Goal: Task Accomplishment & Management: Complete application form

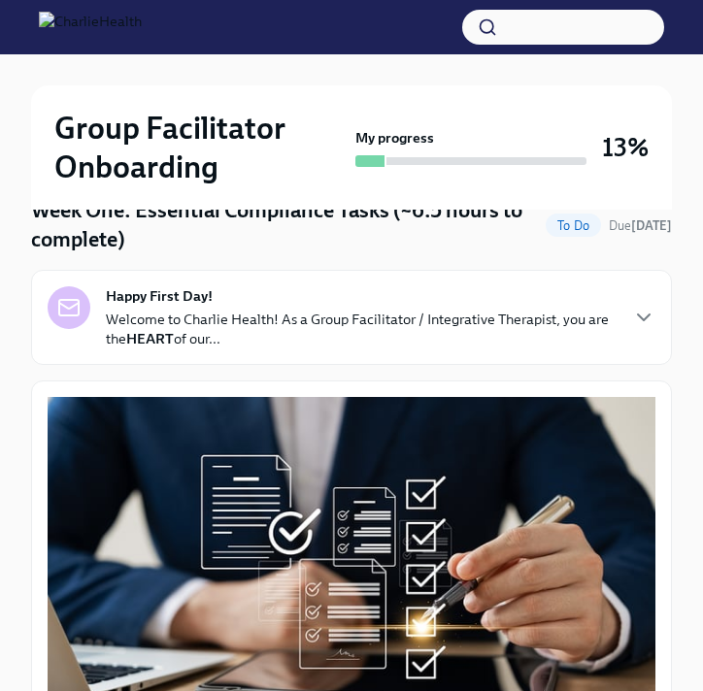
scroll to position [209, 0]
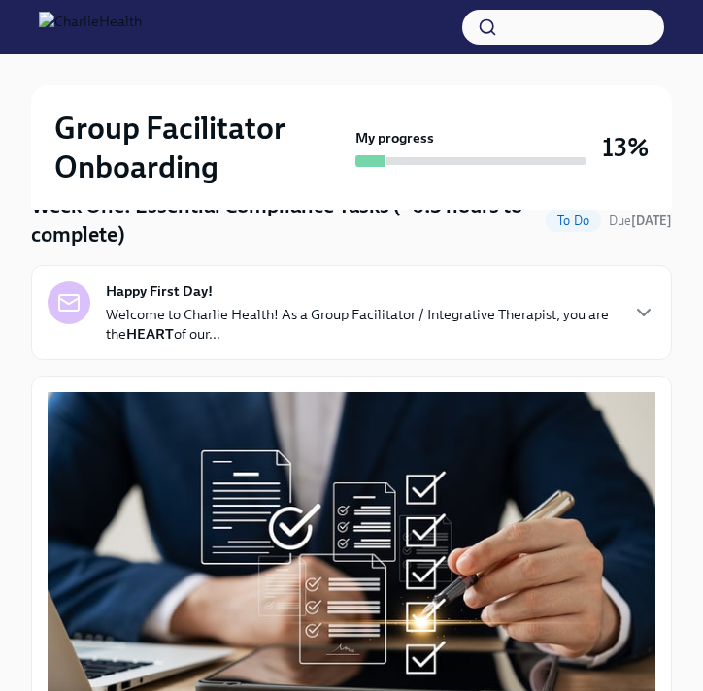
click at [236, 306] on p "Welcome to Charlie Health! As a Group Facilitator / Integrative Therapist, you …" at bounding box center [361, 324] width 510 height 39
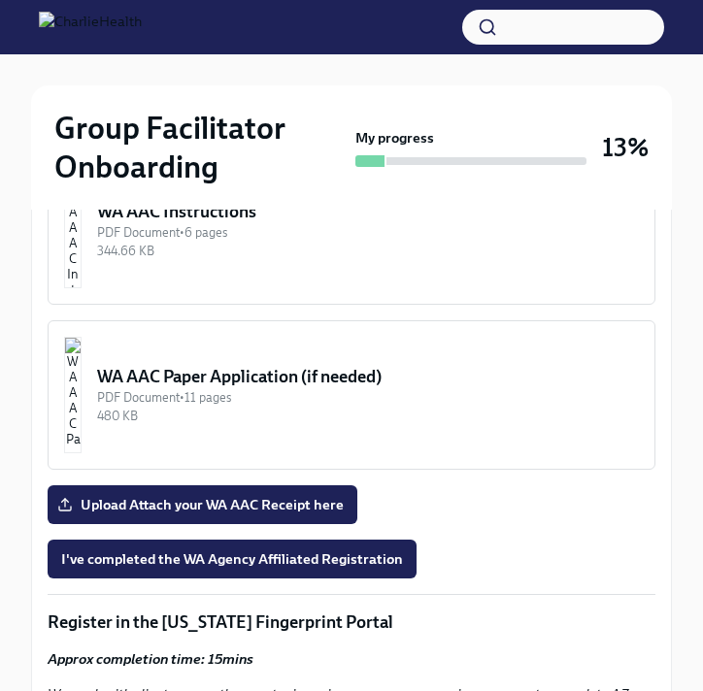
scroll to position [2393, 0]
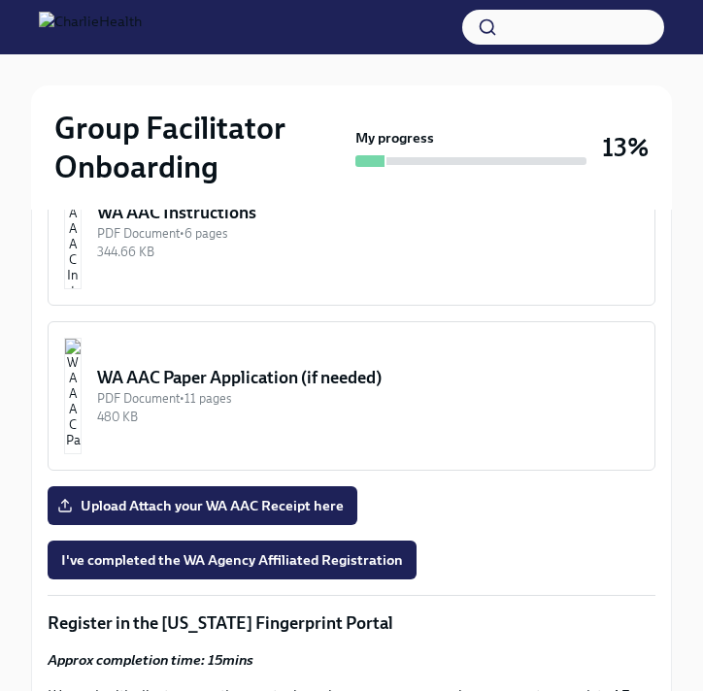
click at [82, 289] on img "button" at bounding box center [72, 231] width 17 height 116
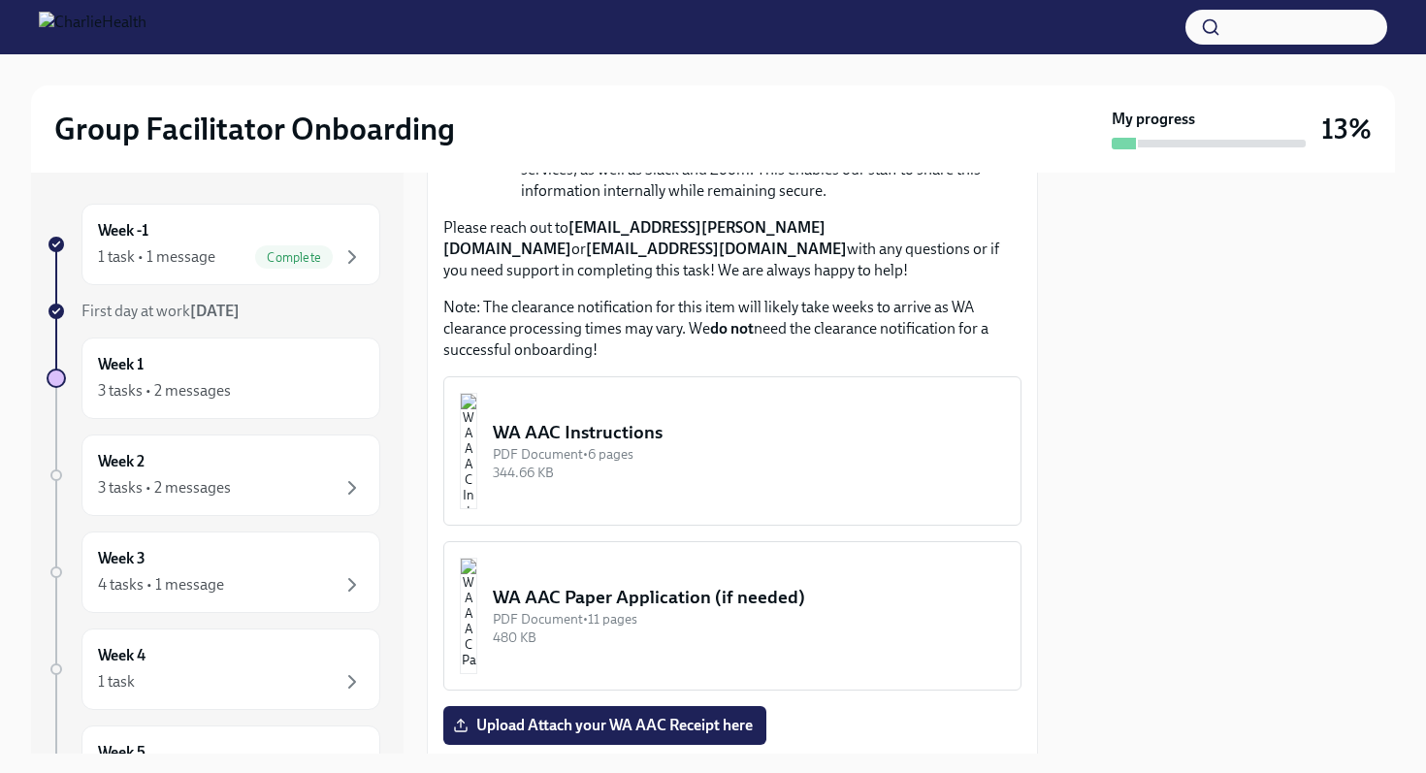
scroll to position [1580, 0]
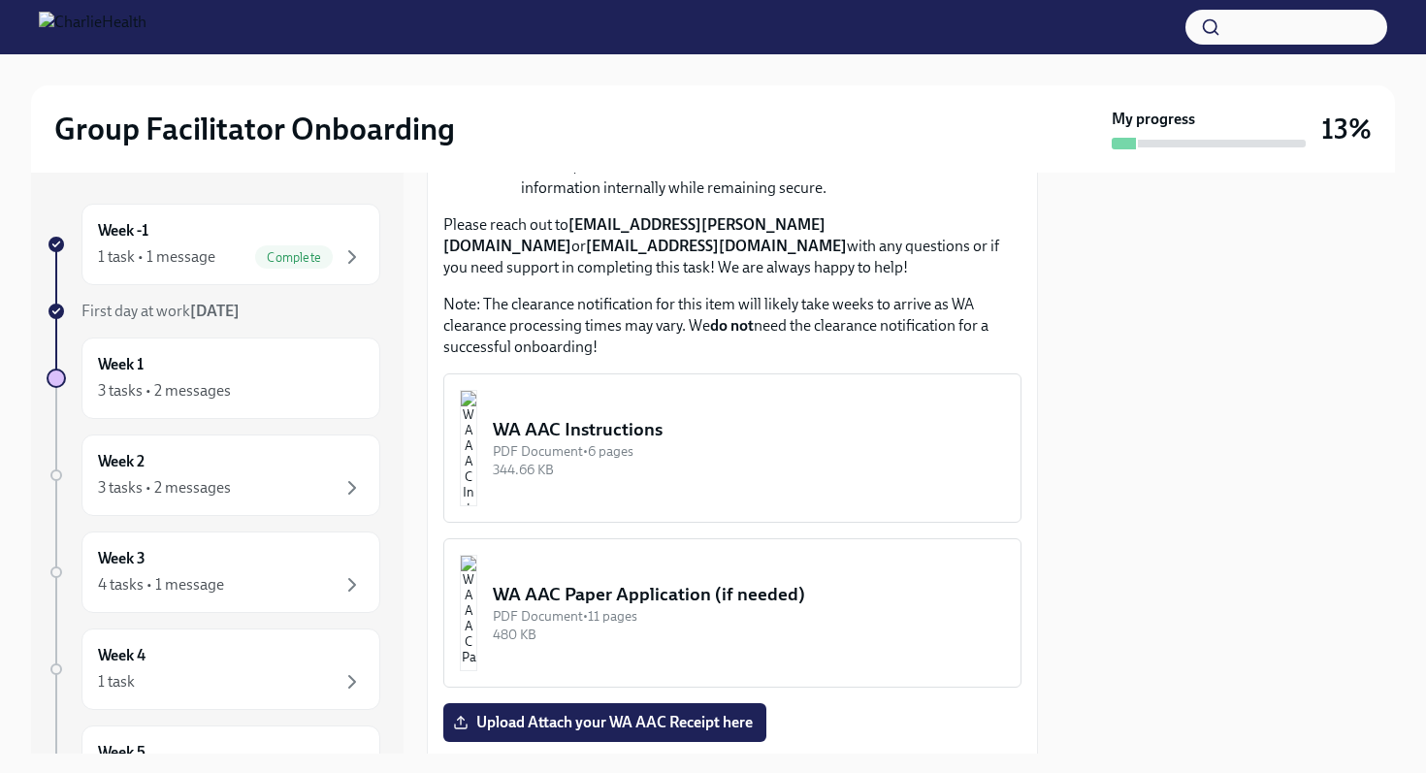
click at [590, 417] on div "WA AAC Instructions" at bounding box center [749, 429] width 512 height 25
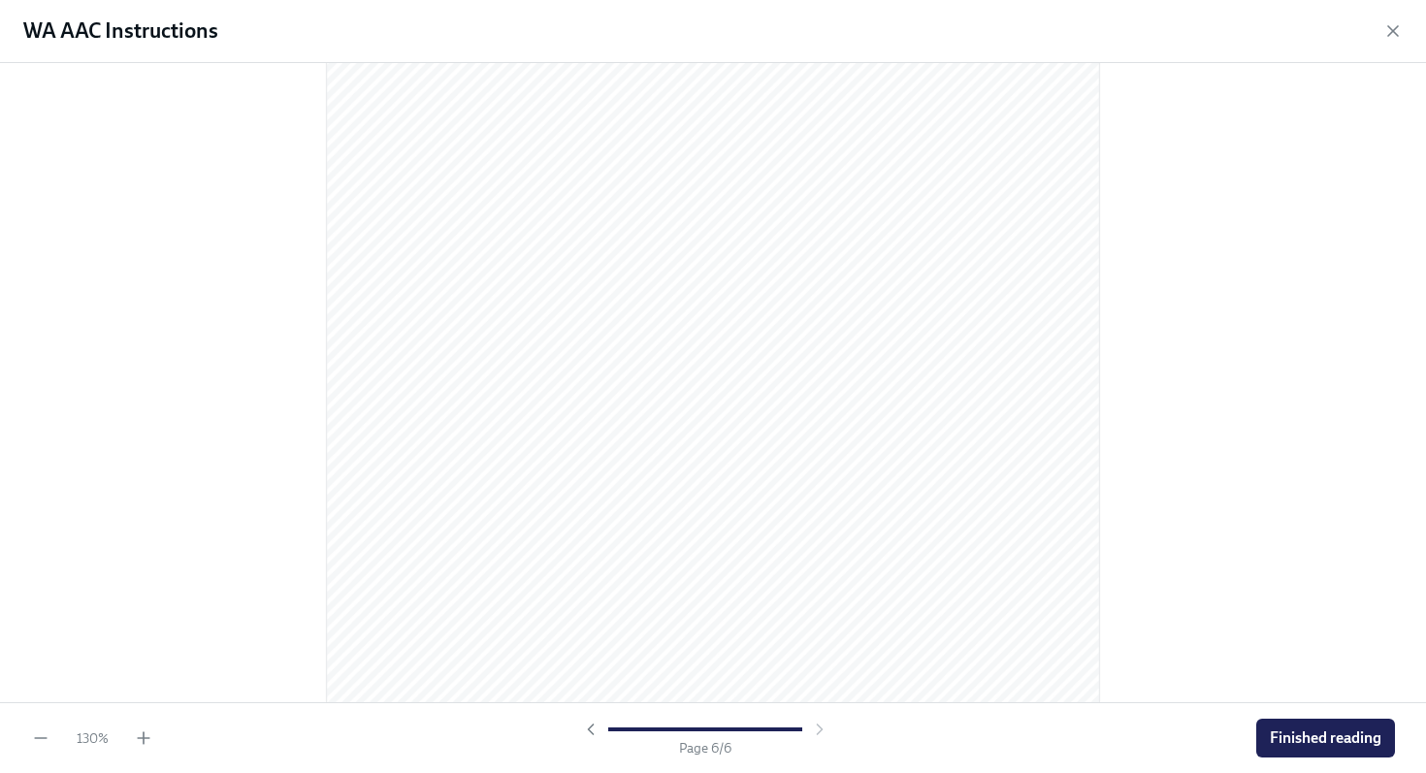
scroll to position [5412, 0]
click at [702, 28] on icon "button" at bounding box center [1394, 31] width 10 height 10
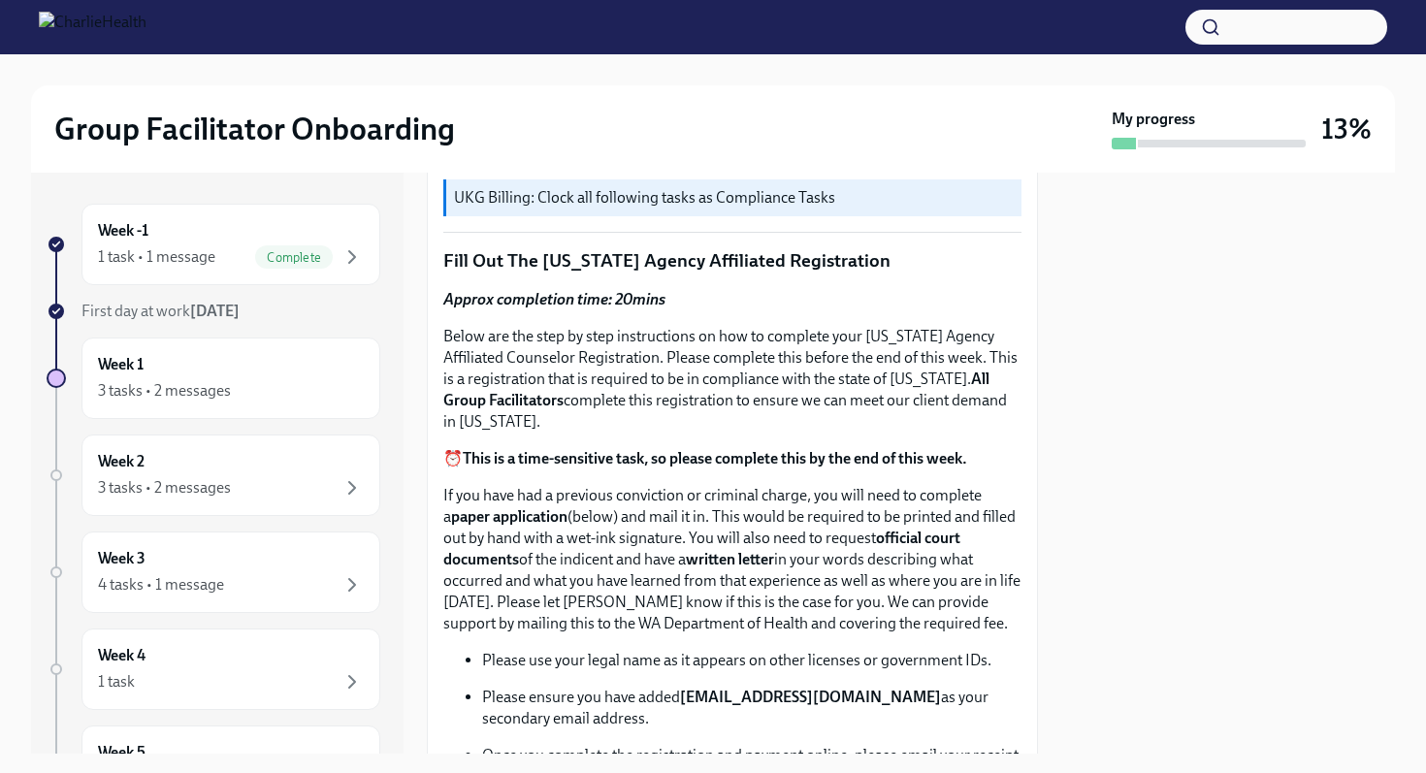
scroll to position [696, 0]
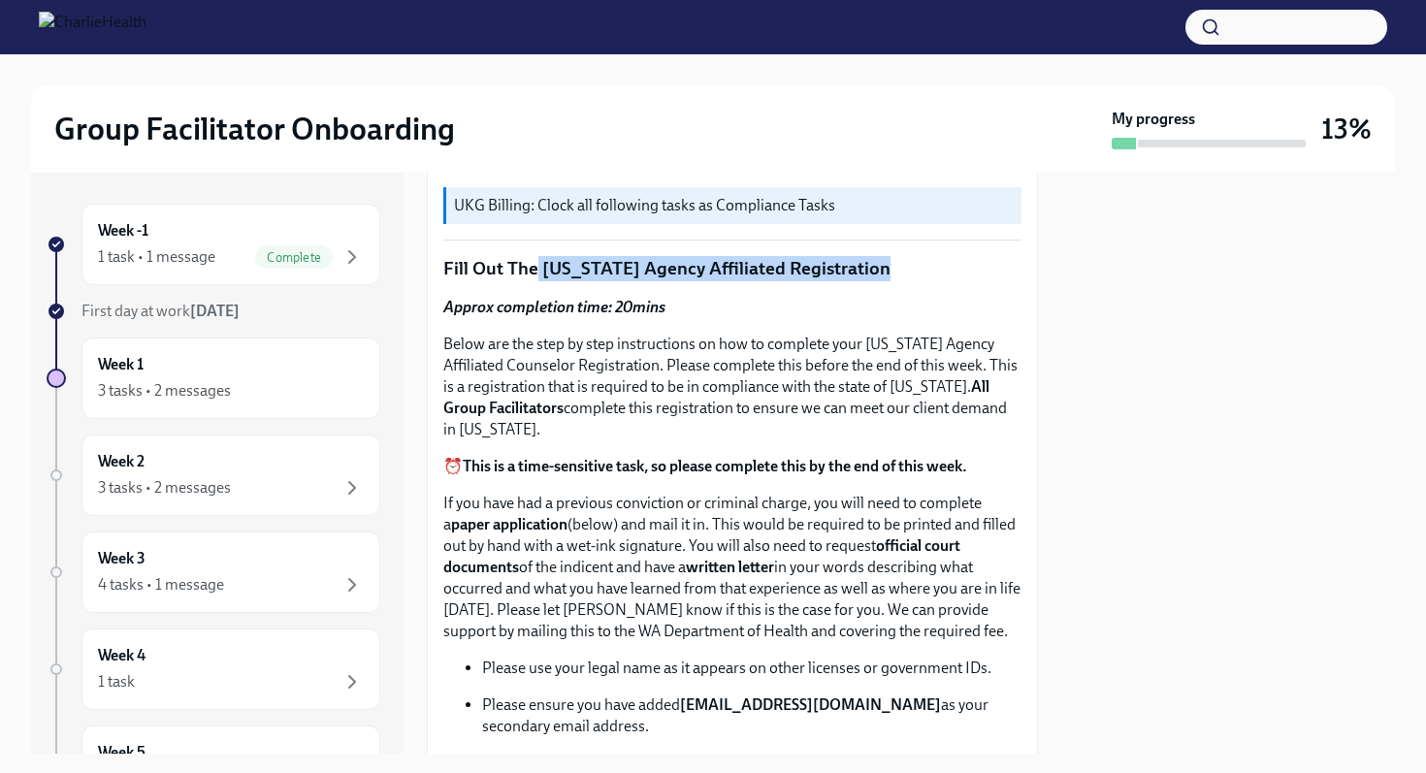
drag, startPoint x: 534, startPoint y: 266, endPoint x: 883, endPoint y: 267, distance: 349.3
click at [702, 267] on p "Fill Out The [US_STATE] Agency Affiliated Registration" at bounding box center [732, 268] width 578 height 25
copy p "[US_STATE] Agency Affiliated Registration"
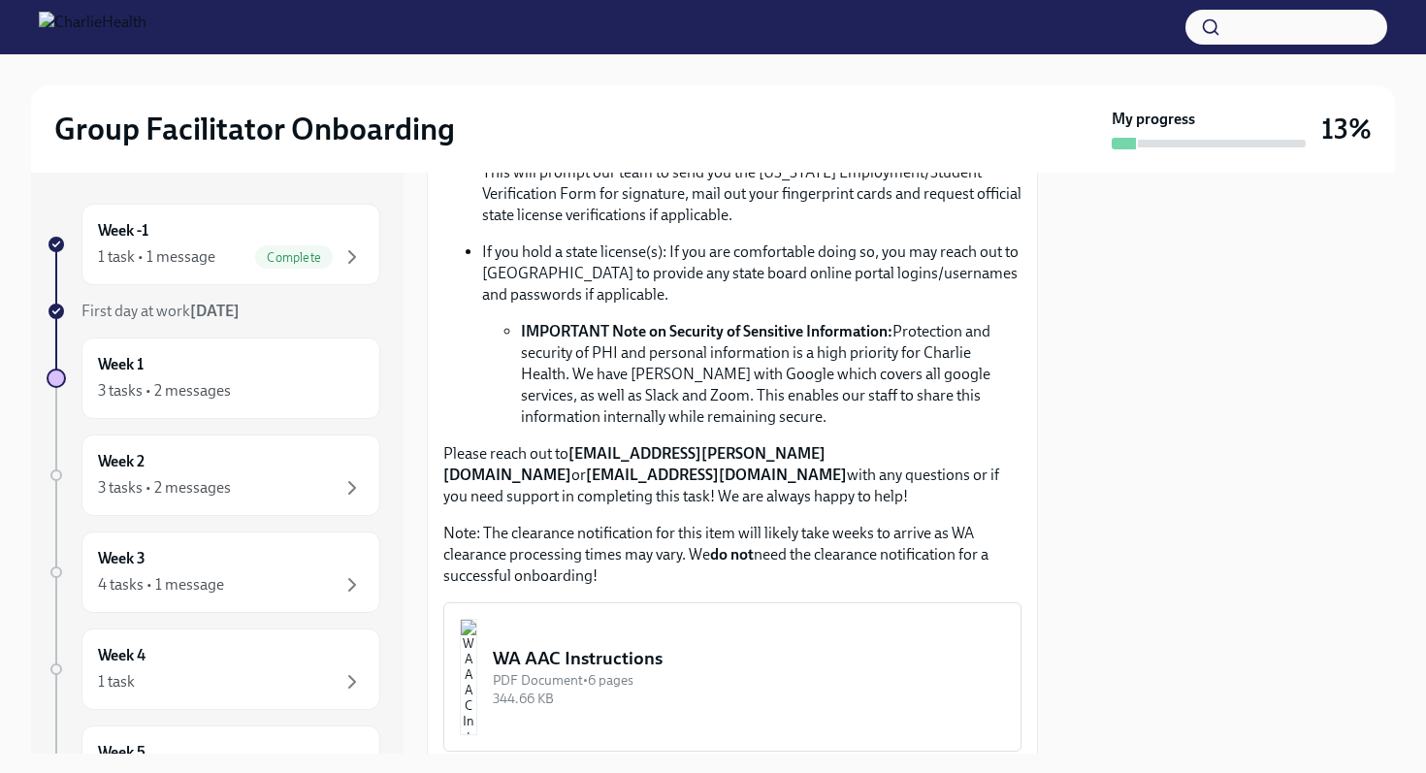
scroll to position [1372, 0]
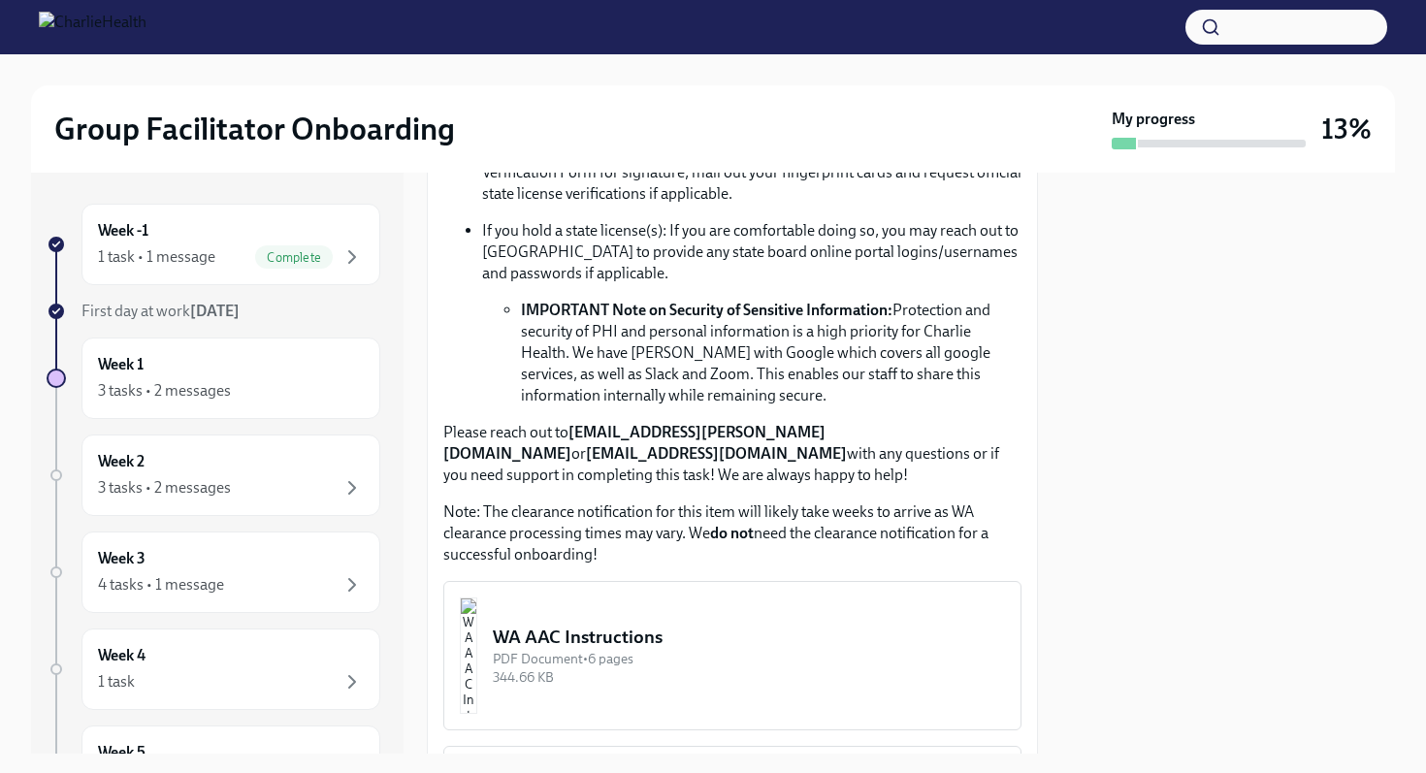
click at [576, 625] on div "WA AAC Instructions" at bounding box center [749, 637] width 512 height 25
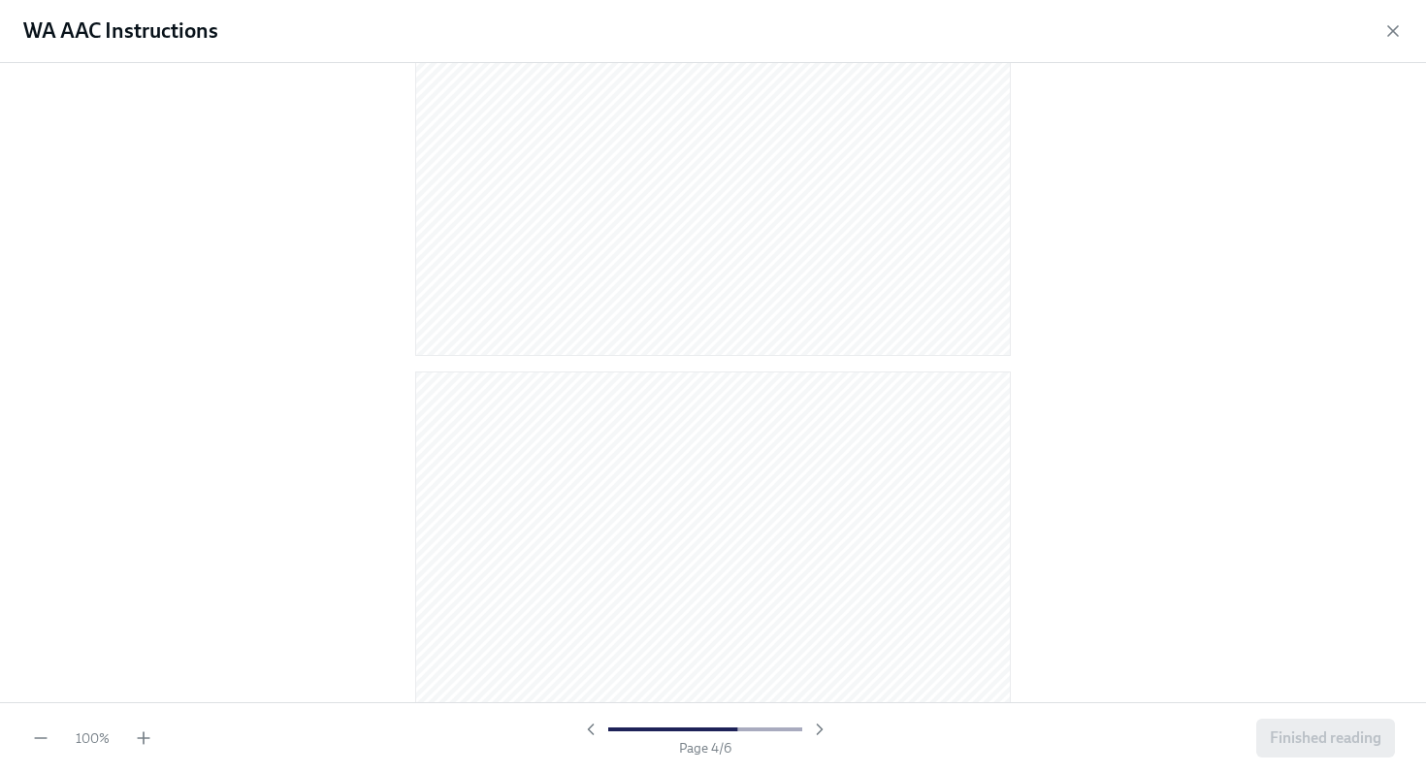
scroll to position [4092, 0]
click at [702, 37] on div "WA AAC Instructions" at bounding box center [713, 31] width 1426 height 63
click at [702, 33] on icon "button" at bounding box center [1394, 31] width 10 height 10
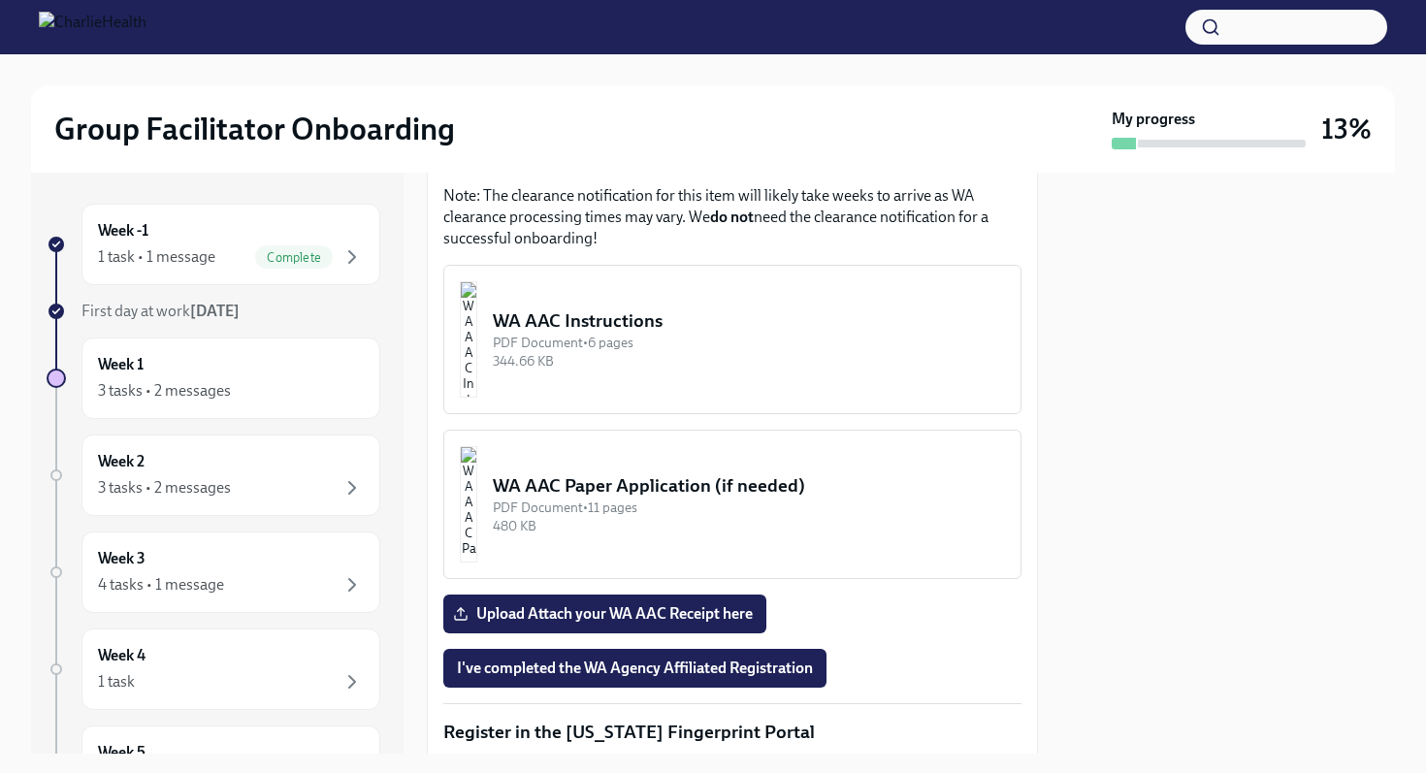
scroll to position [1717, 0]
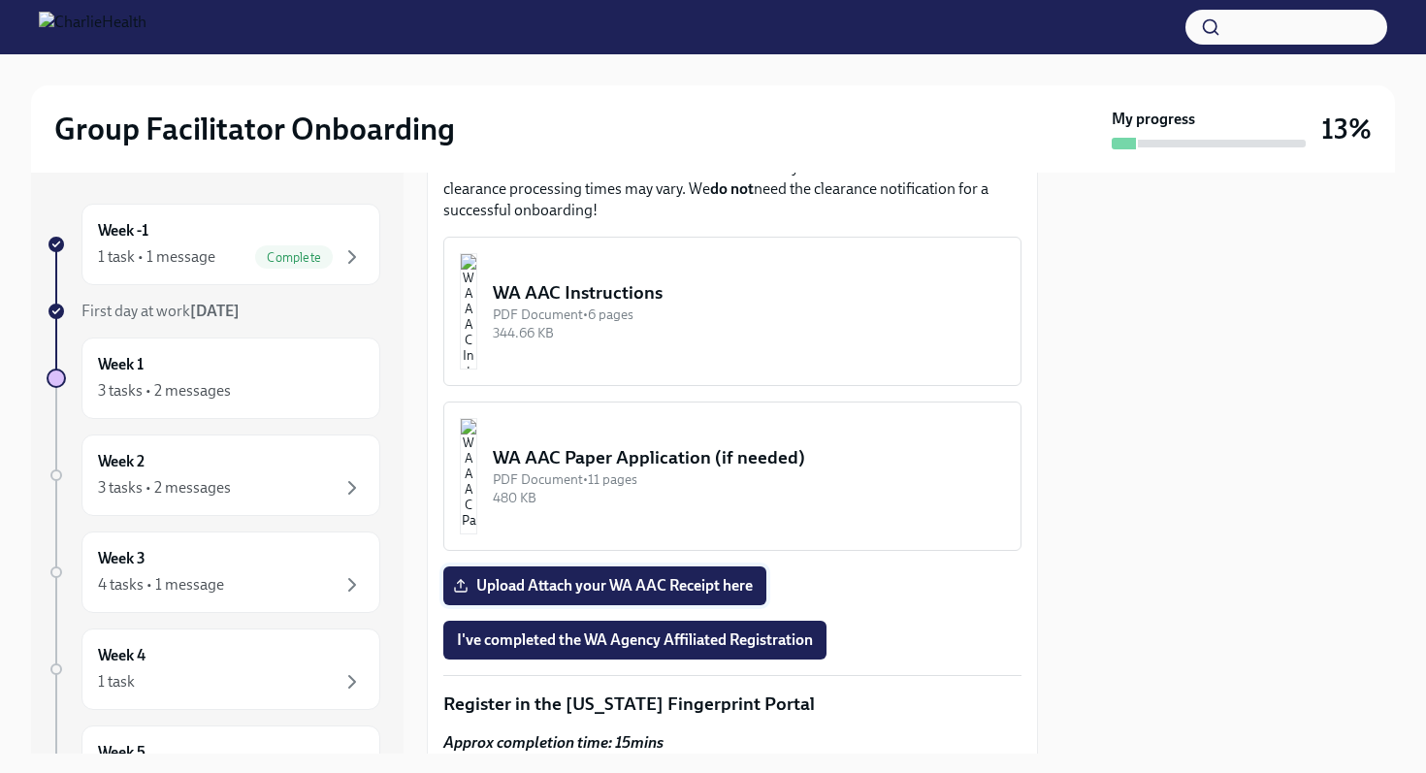
click at [702, 567] on label "Upload Attach your WA AAC Receipt here" at bounding box center [604, 586] width 323 height 39
click at [0, 0] on input "Upload Attach your WA AAC Receipt here" at bounding box center [0, 0] width 0 height 0
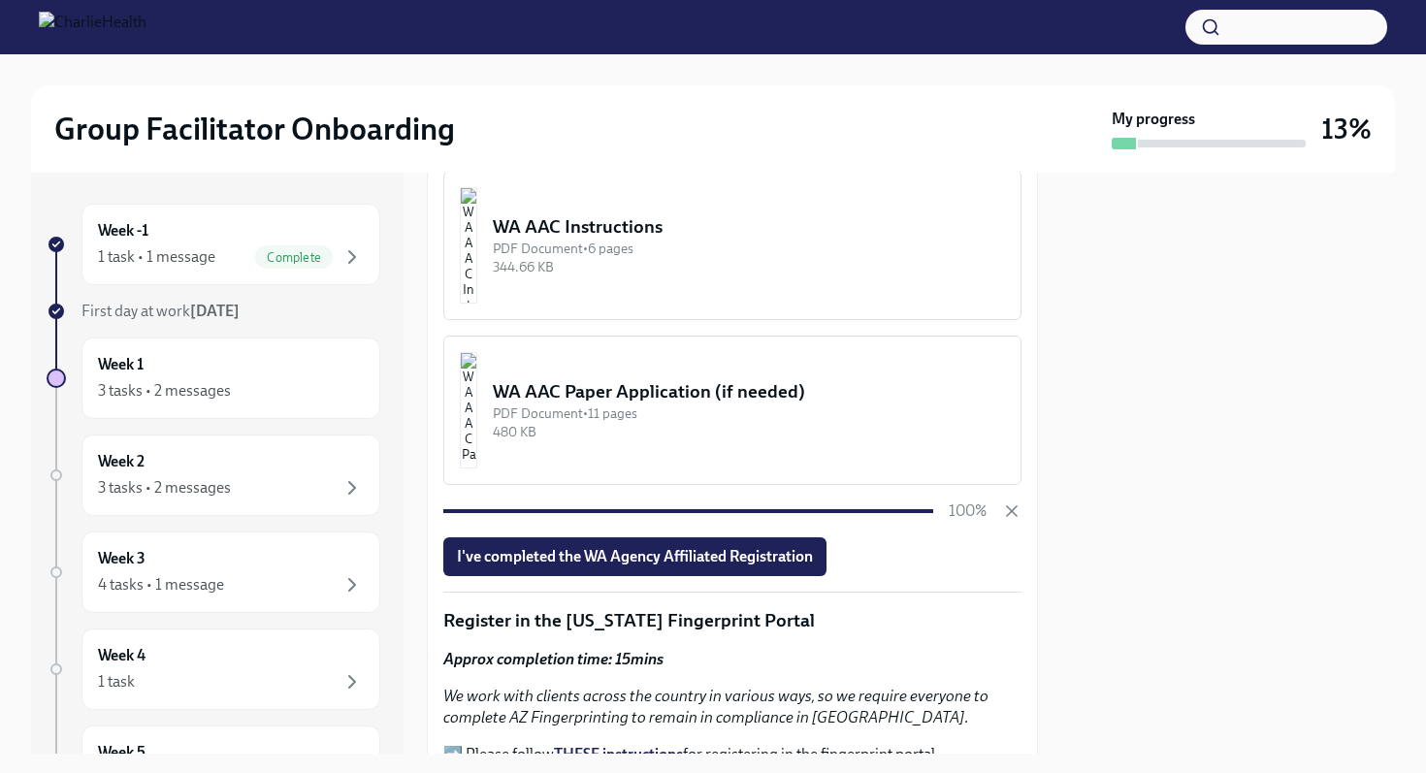
scroll to position [1810, 0]
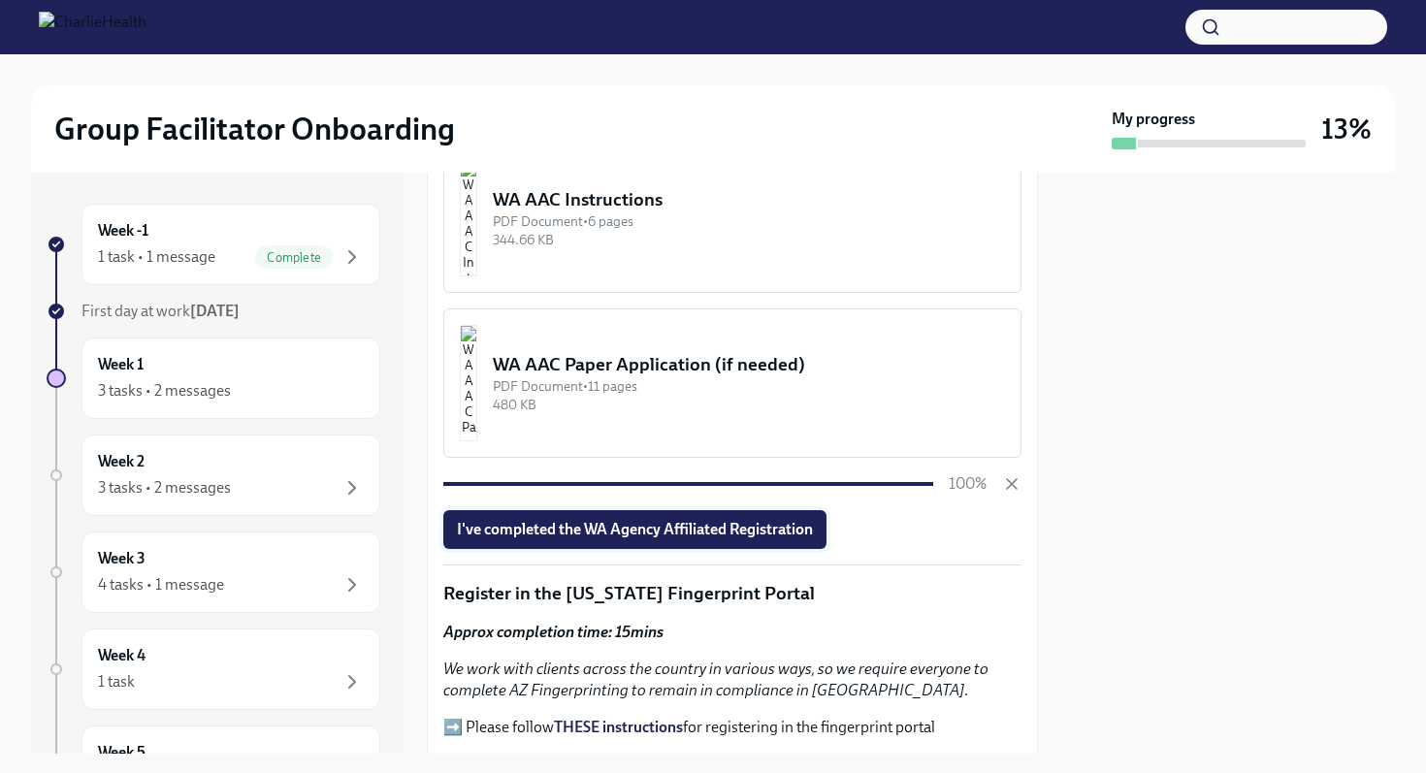
click at [702, 520] on span "I've completed the WA Agency Affiliated Registration" at bounding box center [635, 529] width 356 height 19
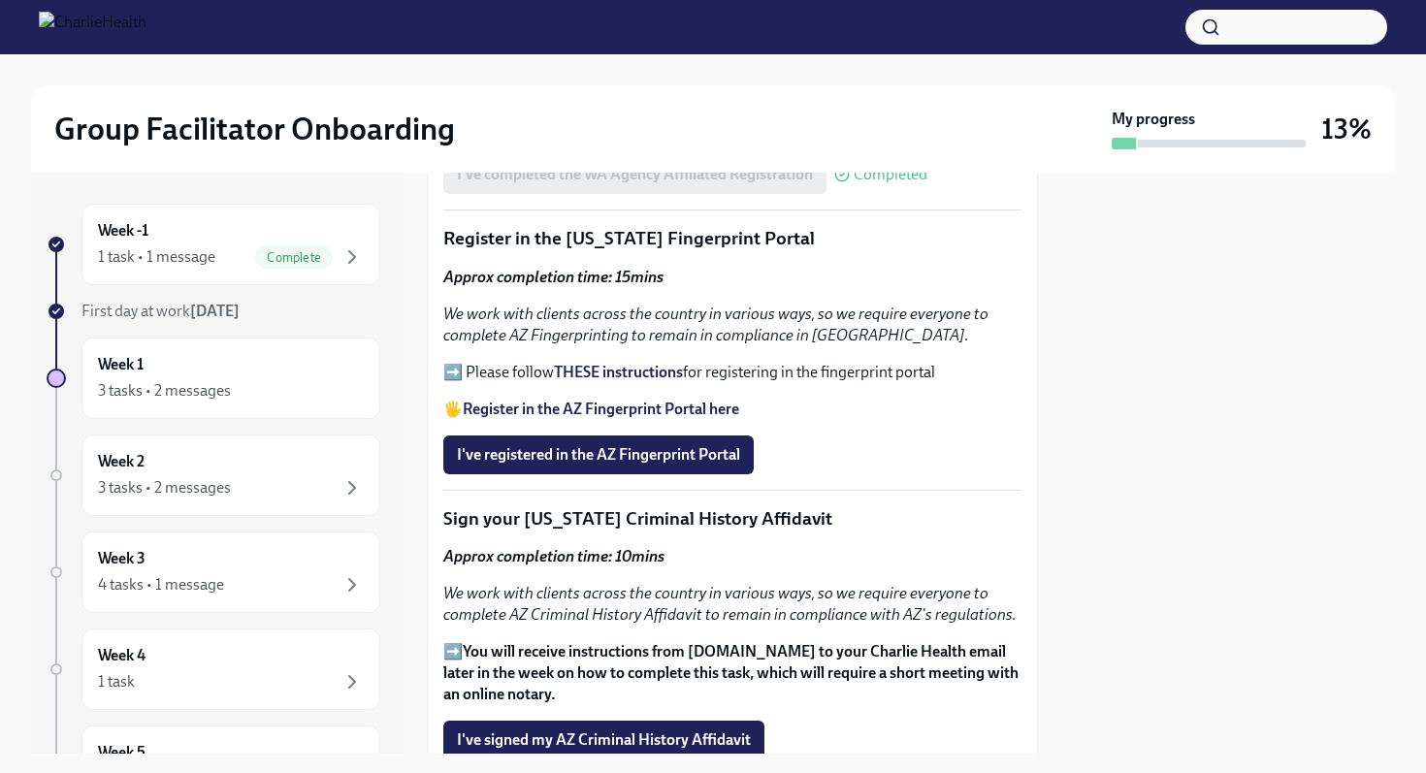
scroll to position [2181, 0]
click at [636, 364] on strong "THESE instructions" at bounding box center [618, 373] width 129 height 18
click at [493, 401] on strong "Register in the AZ Fingerprint Portal here" at bounding box center [601, 410] width 277 height 18
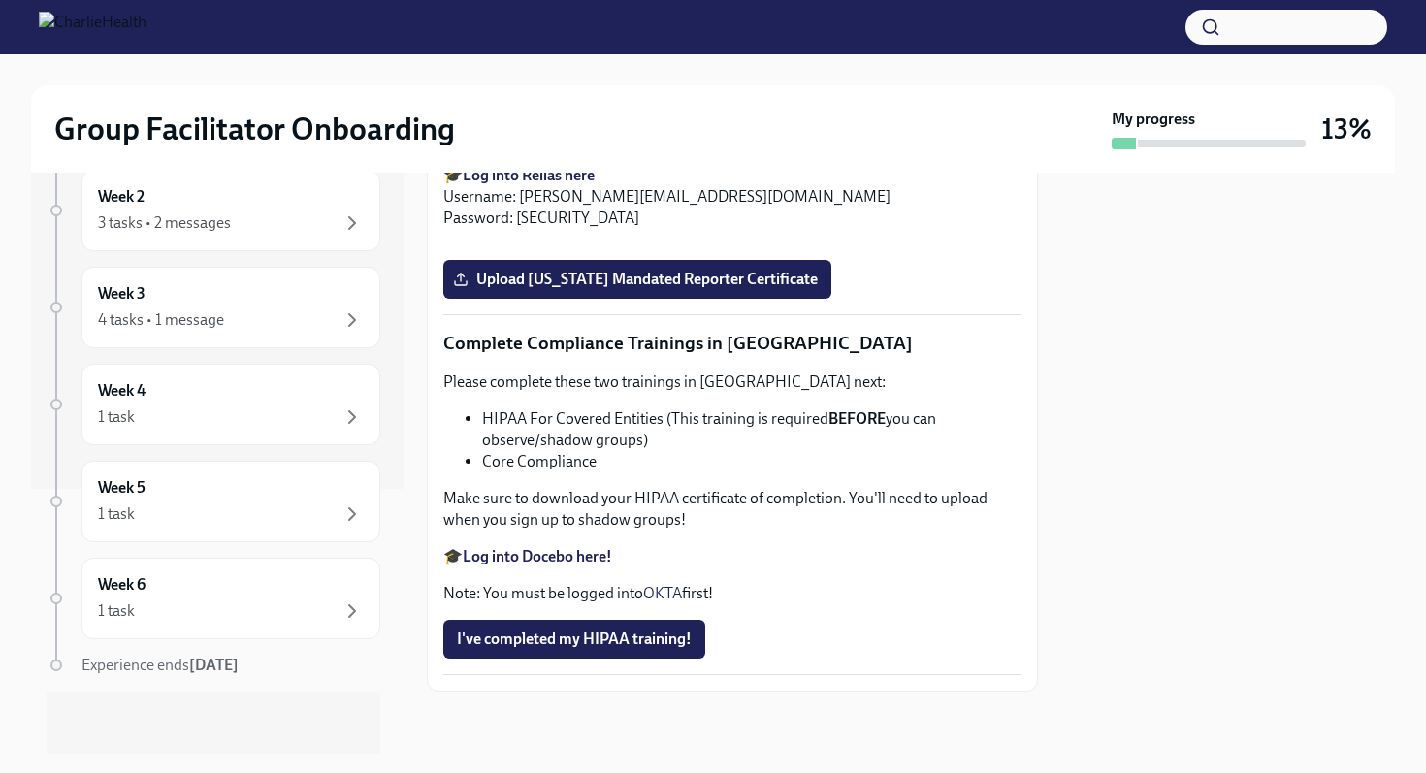
scroll to position [0, 0]
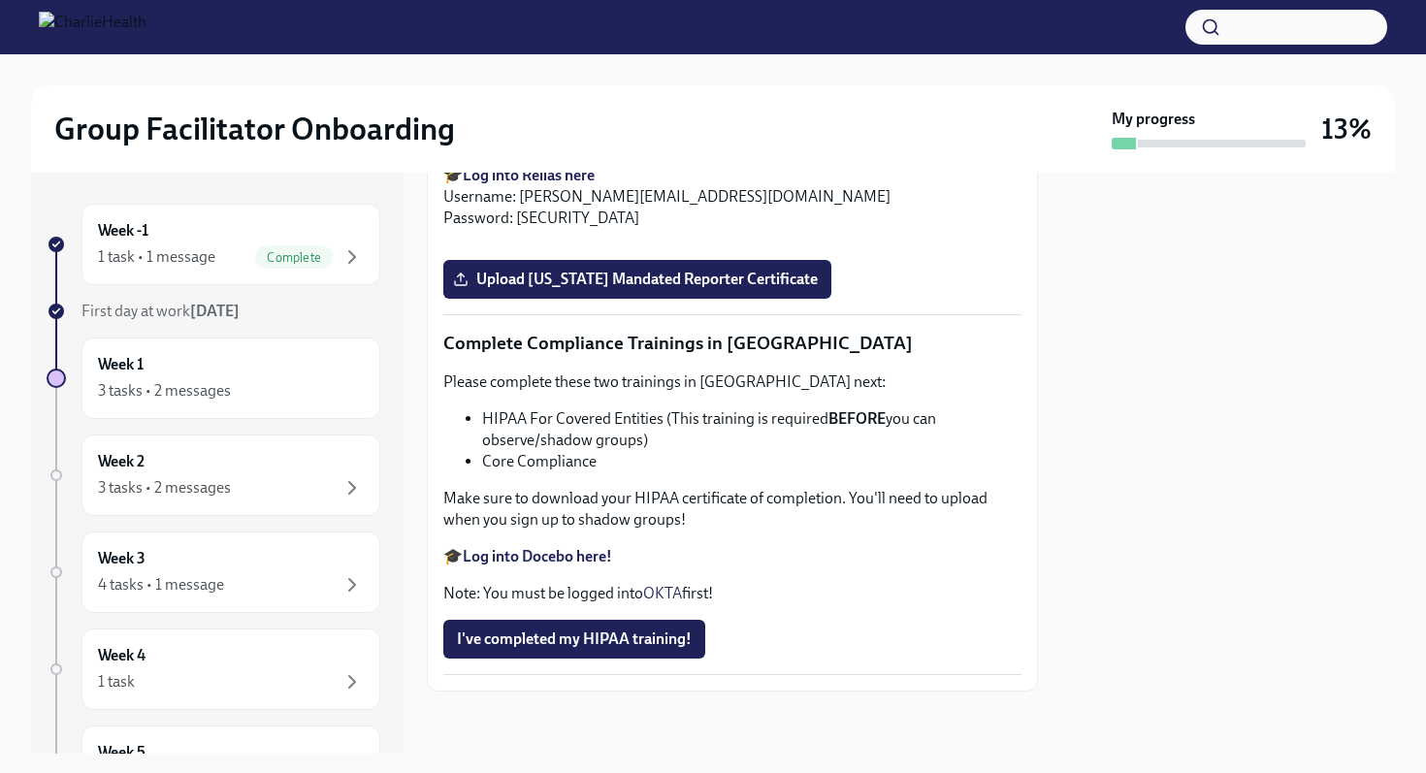
click at [212, 111] on h2 "Group Facilitator Onboarding" at bounding box center [254, 129] width 401 height 39
click at [147, 18] on img at bounding box center [93, 27] width 108 height 31
click at [122, 31] on img at bounding box center [93, 27] width 108 height 31
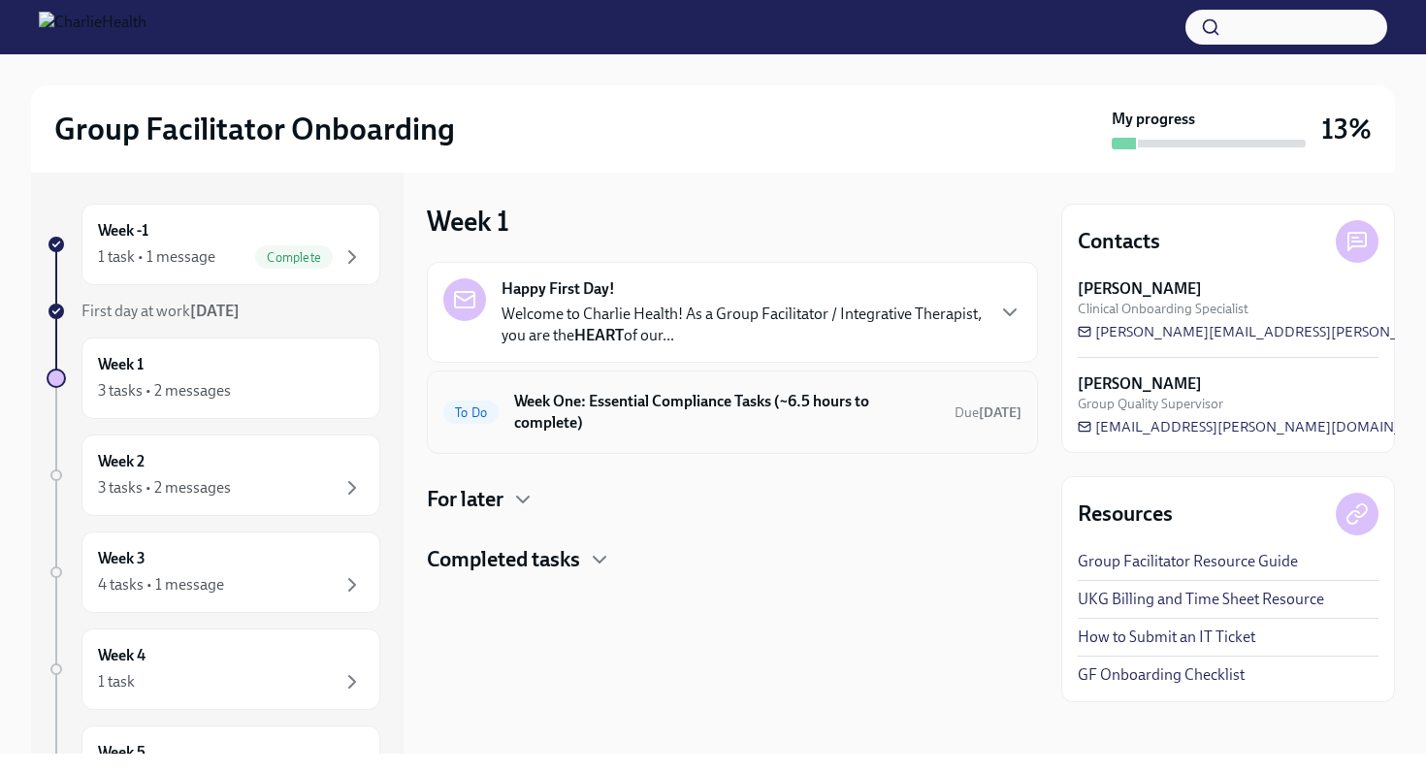
click at [587, 395] on h6 "Week One: Essential Compliance Tasks (~6.5 hours to complete)" at bounding box center [726, 412] width 425 height 43
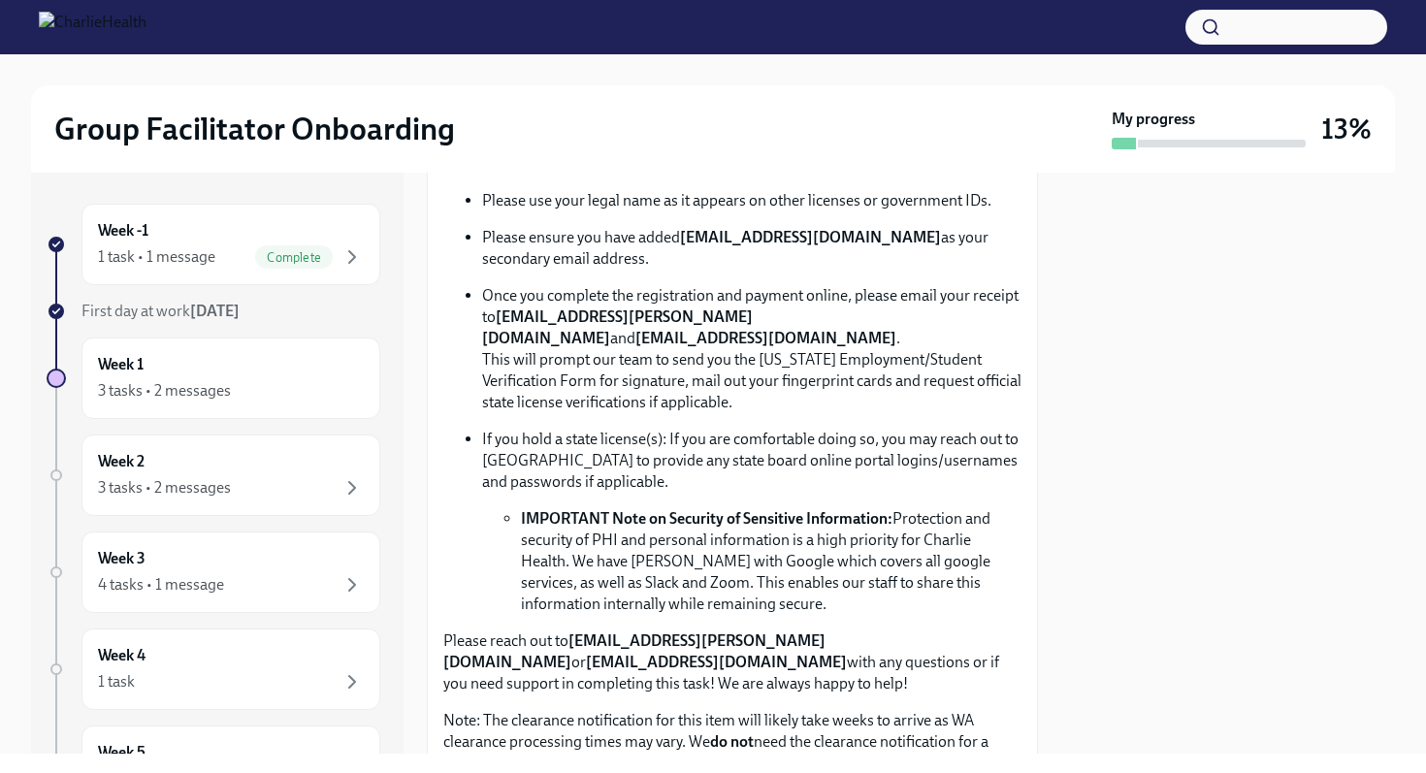
scroll to position [1171, 0]
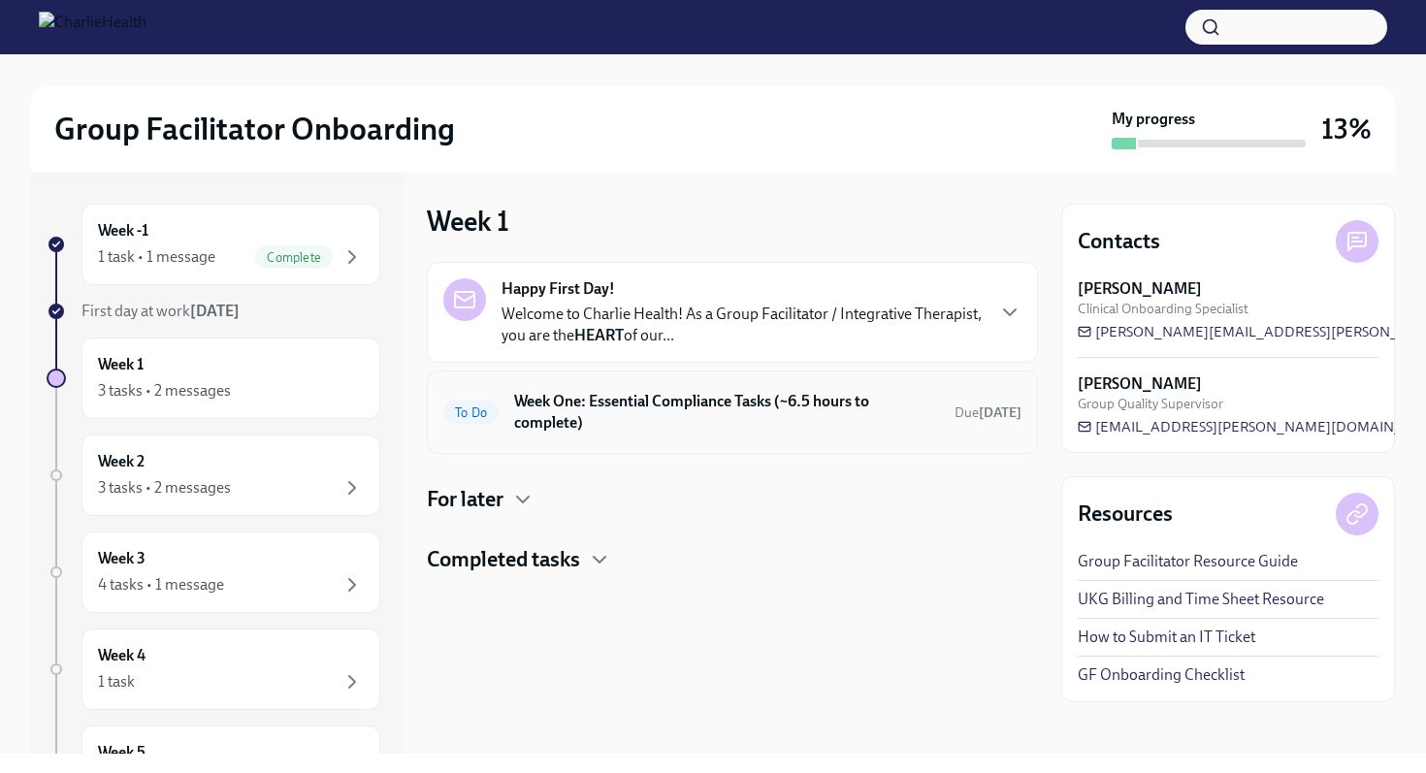
click at [521, 420] on h6 "Week One: Essential Compliance Tasks (~6.5 hours to complete)" at bounding box center [726, 412] width 425 height 43
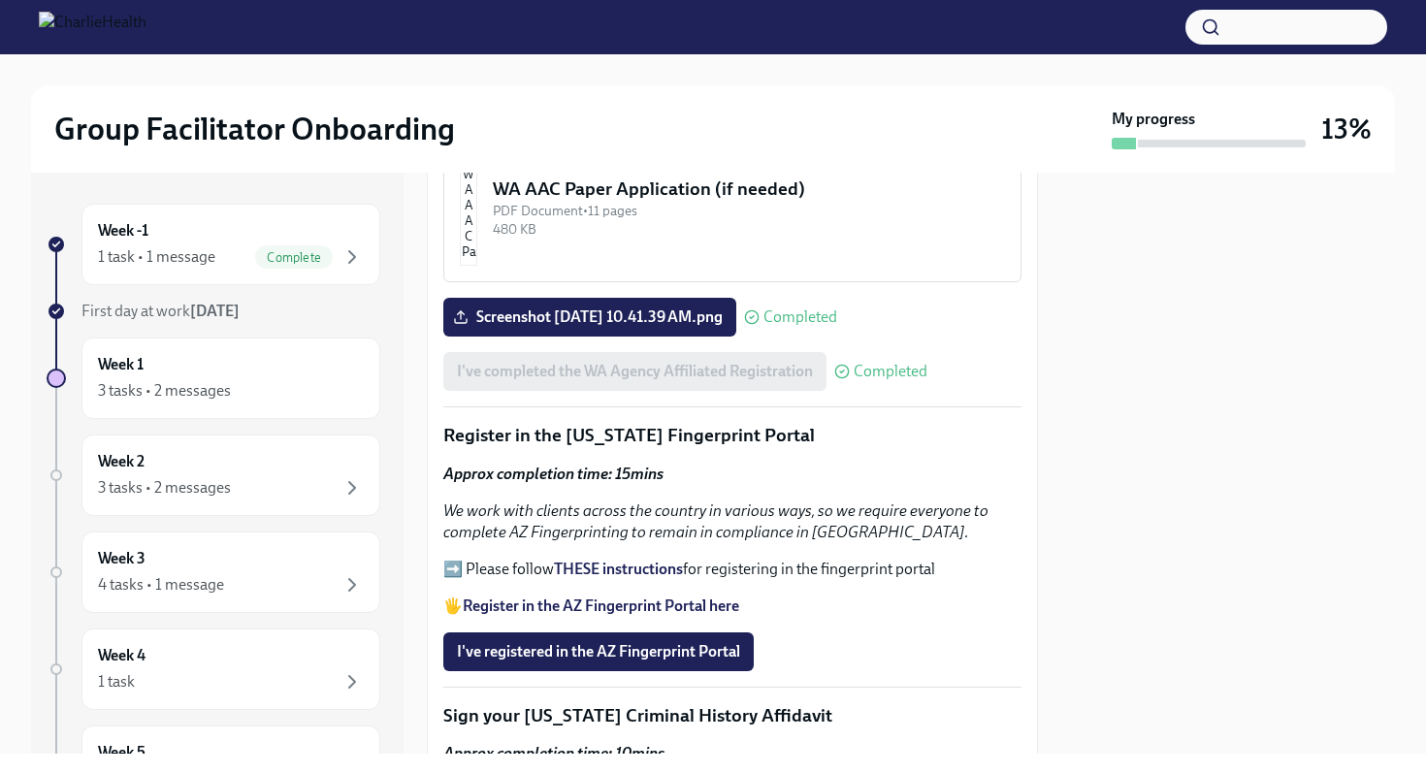
scroll to position [2031, 0]
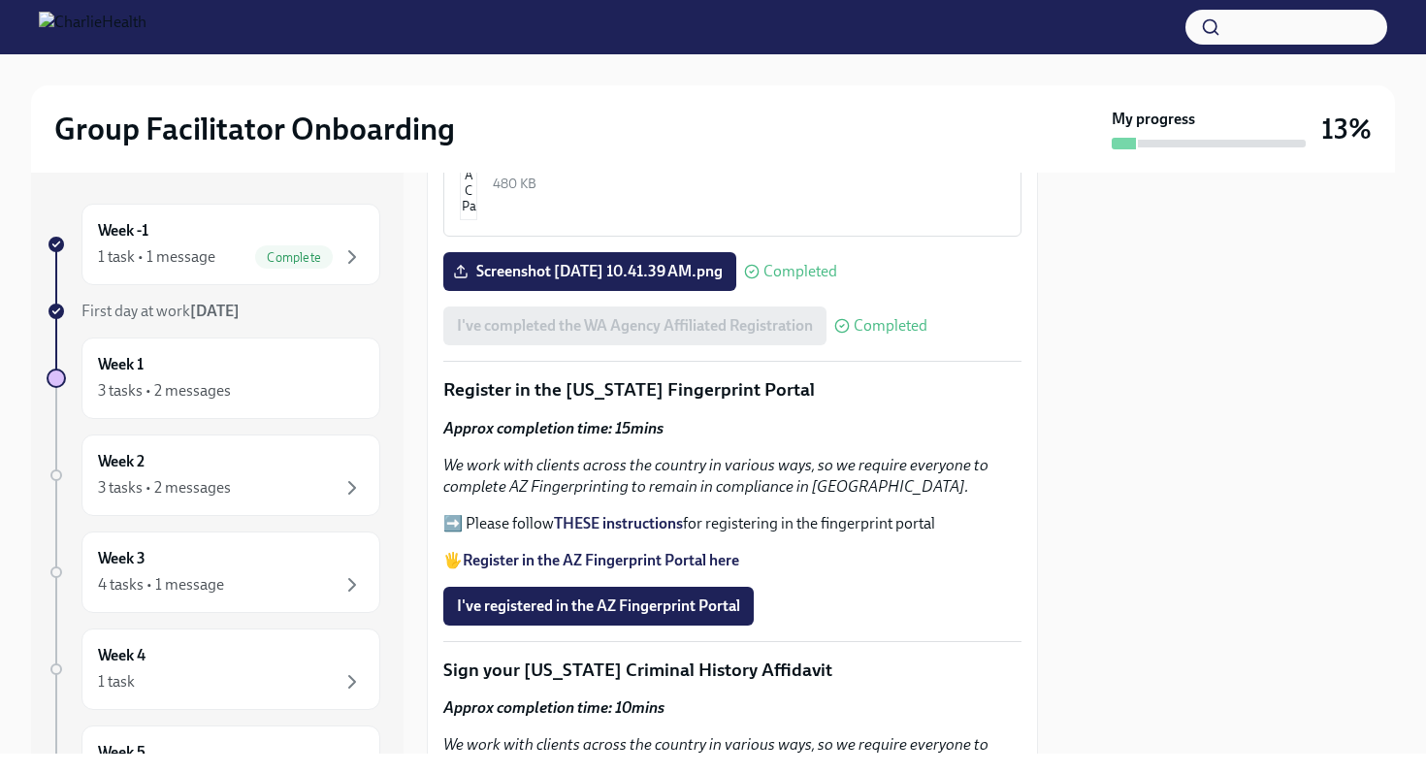
click at [776, 377] on p "Register in the [US_STATE] Fingerprint Portal" at bounding box center [732, 389] width 578 height 25
drag, startPoint x: 798, startPoint y: 375, endPoint x: 561, endPoint y: 374, distance: 236.8
click at [562, 377] on p "Register in the [US_STATE] Fingerprint Portal" at bounding box center [732, 389] width 578 height 25
copy p "Arizona Fingerprint Portal"
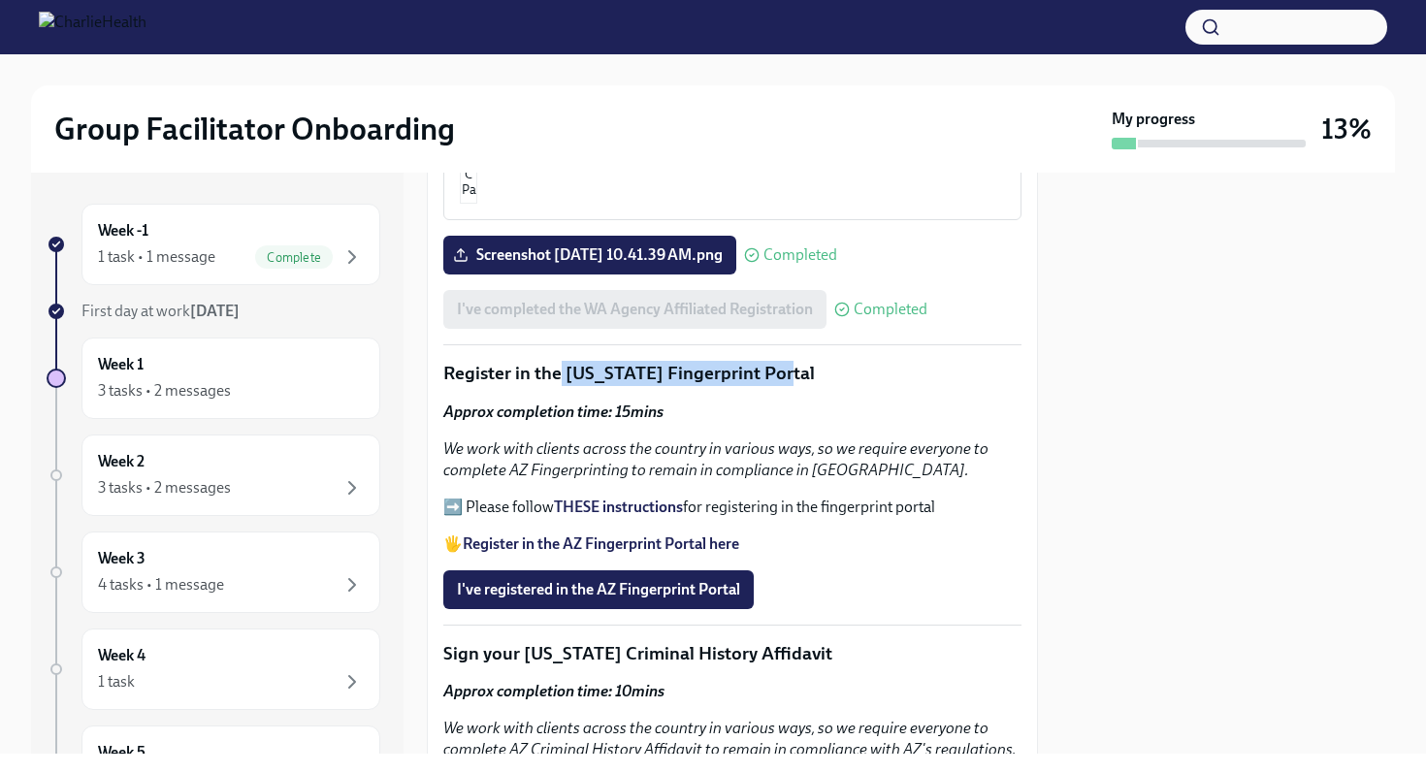
scroll to position [2055, 0]
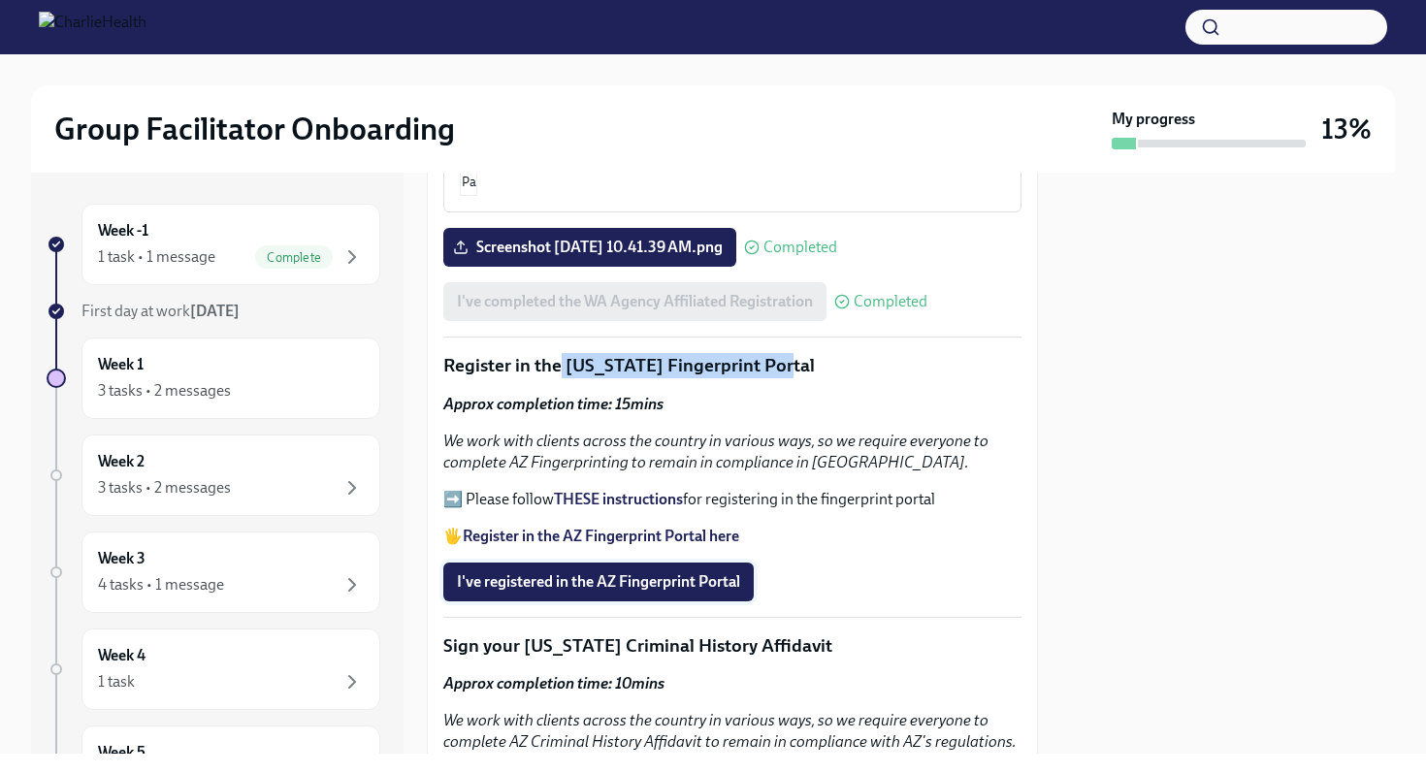
click at [624, 573] on span "I've registered in the AZ Fingerprint Portal" at bounding box center [598, 582] width 283 height 19
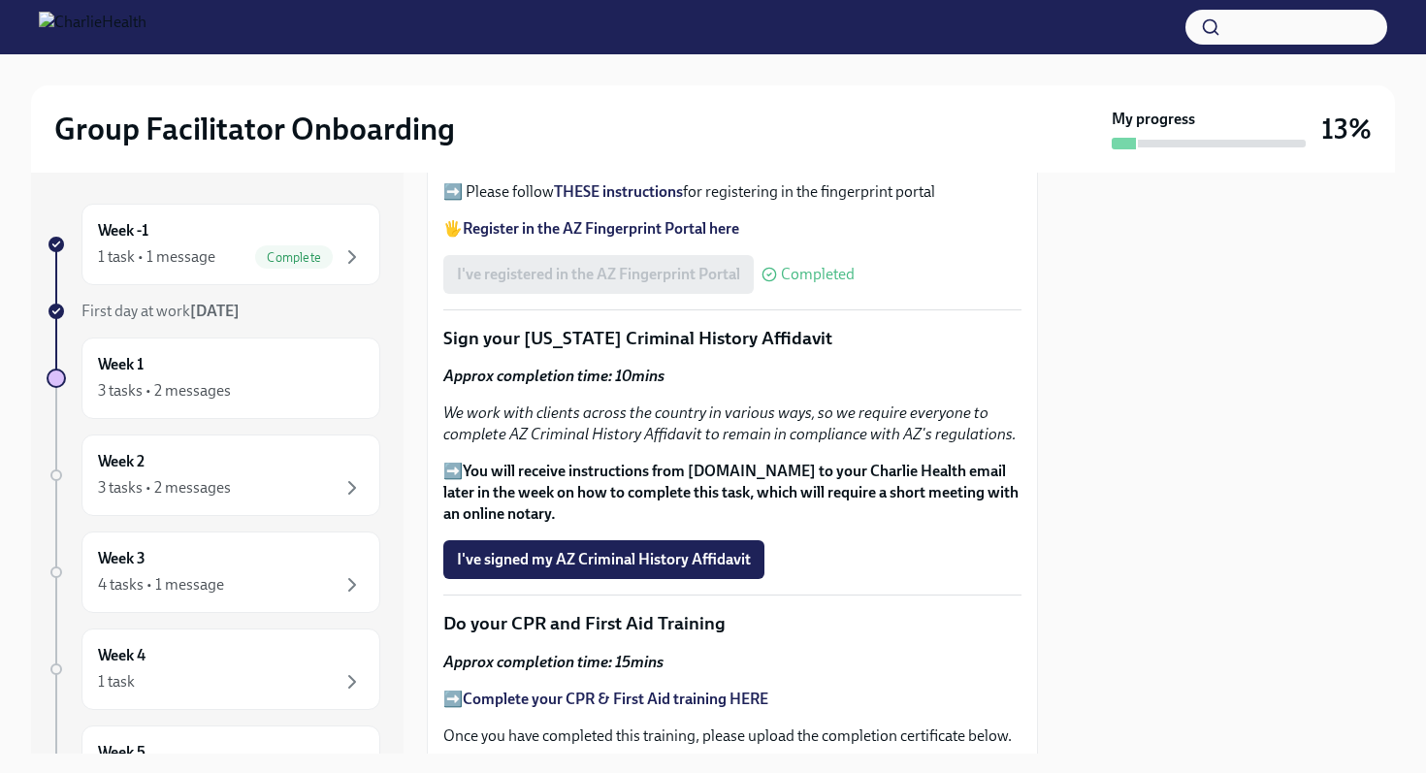
scroll to position [2372, 0]
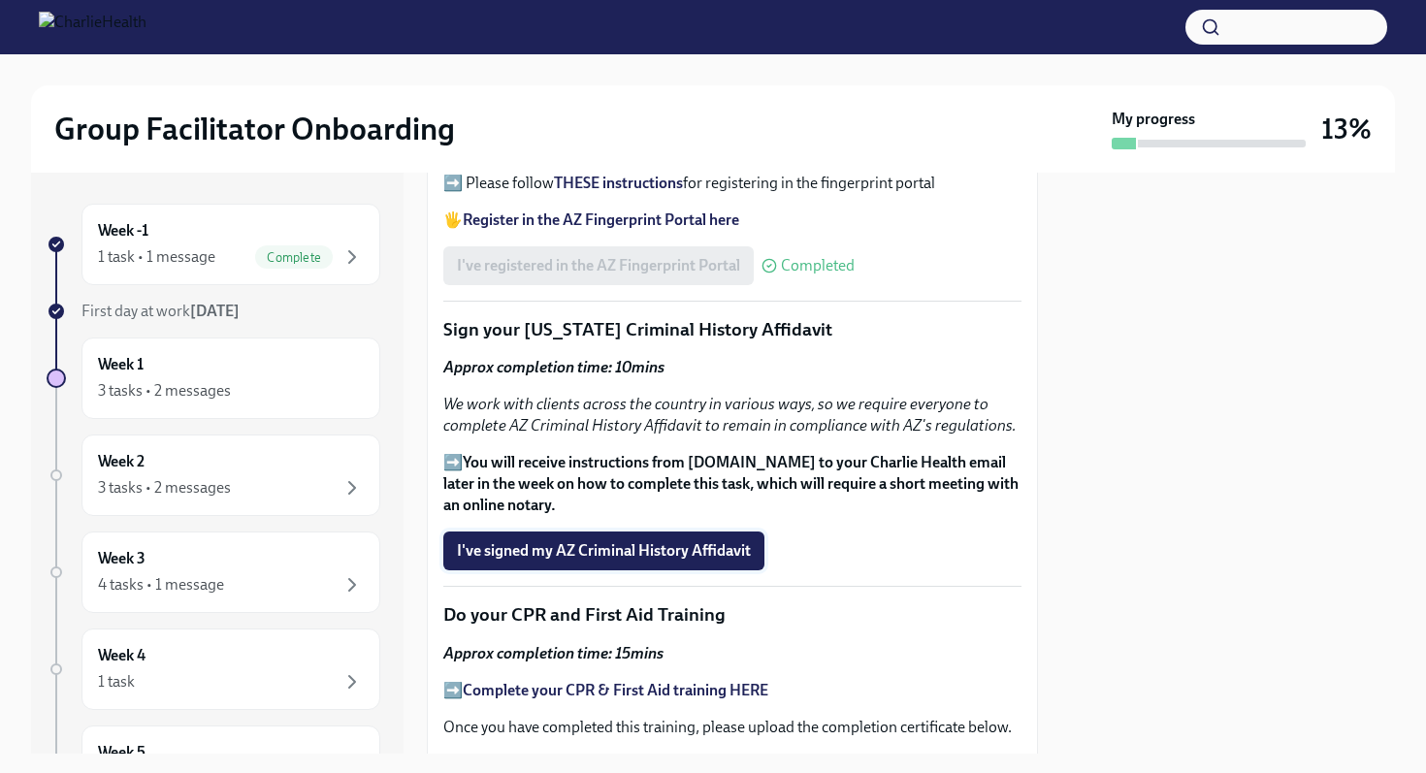
click at [501, 541] on span "I've signed my AZ Criminal History Affidavit" at bounding box center [604, 550] width 294 height 19
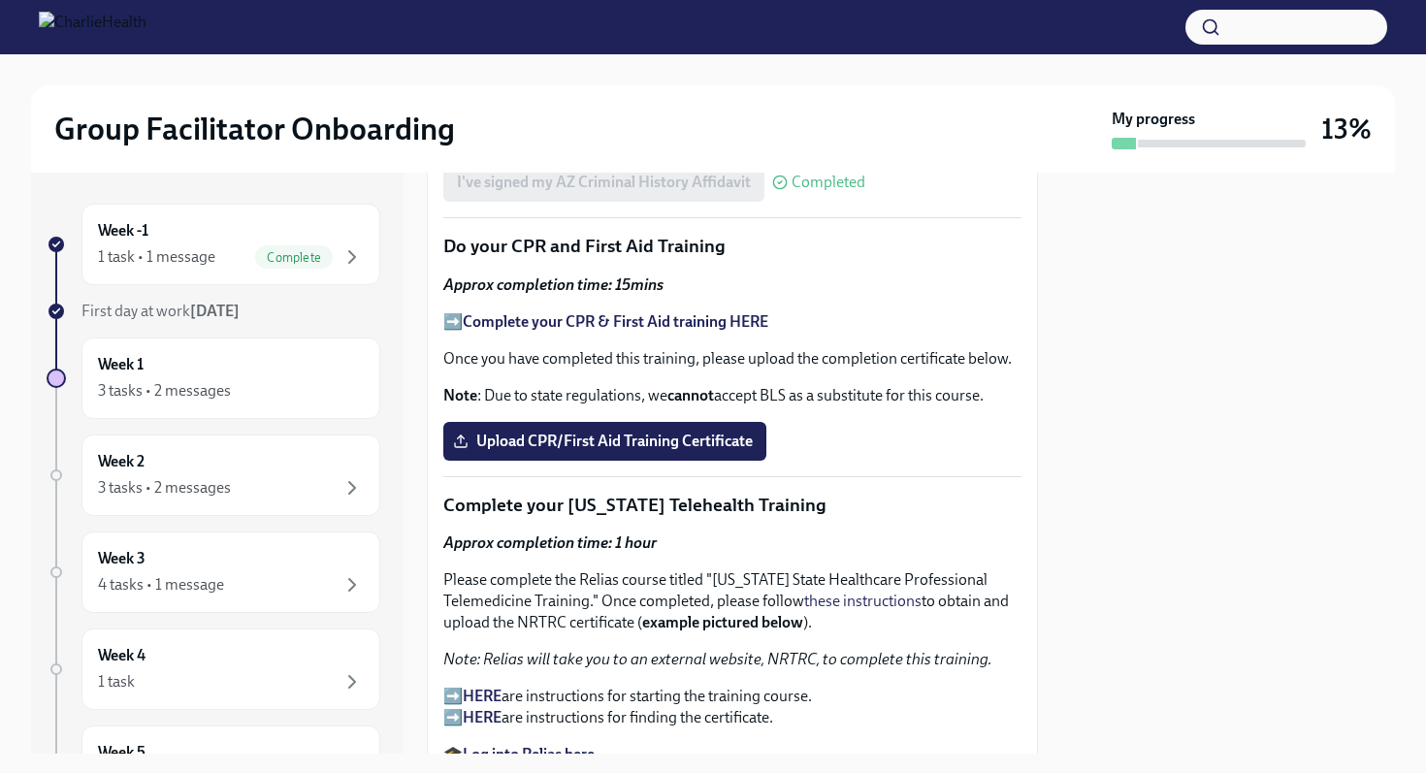
scroll to position [2754, 0]
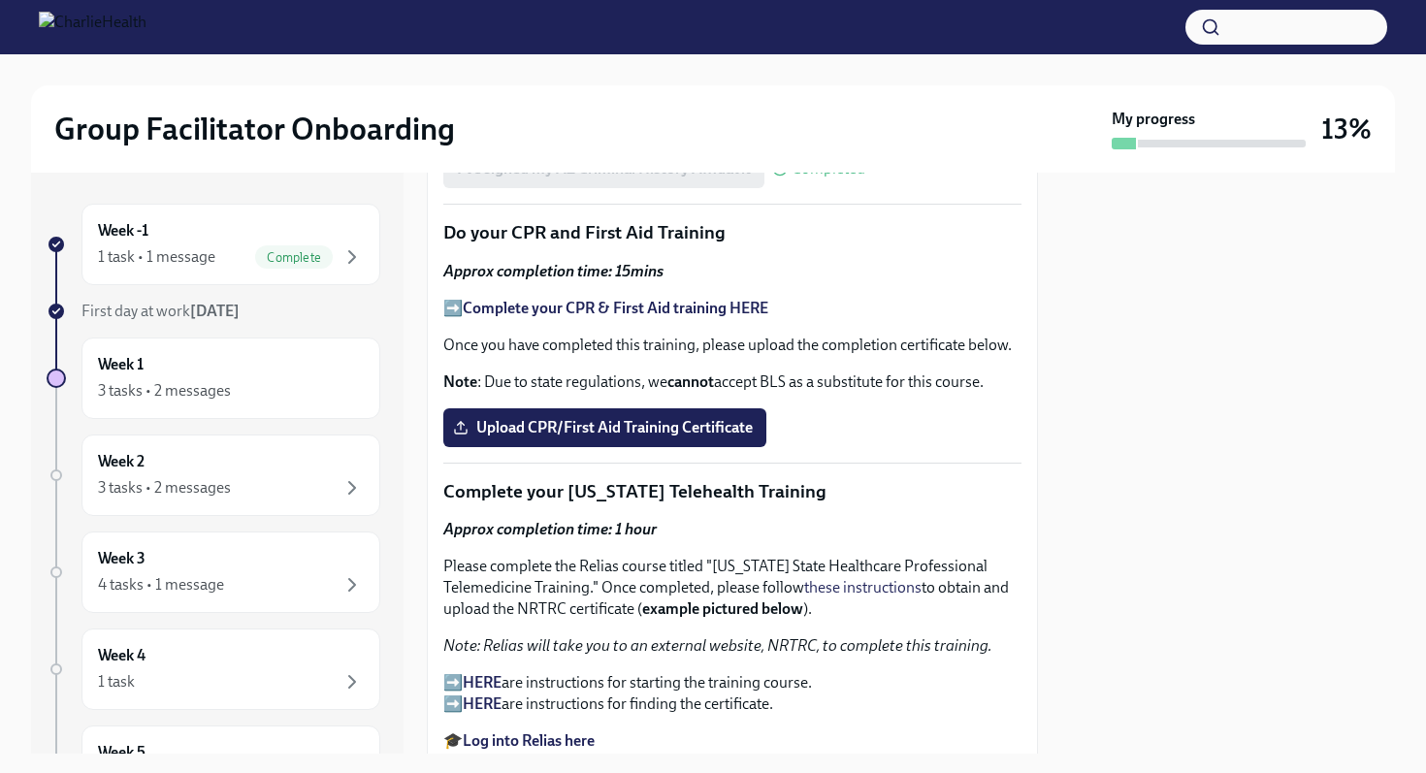
click at [593, 299] on strong "Complete your CPR & First Aid training HERE" at bounding box center [616, 308] width 306 height 18
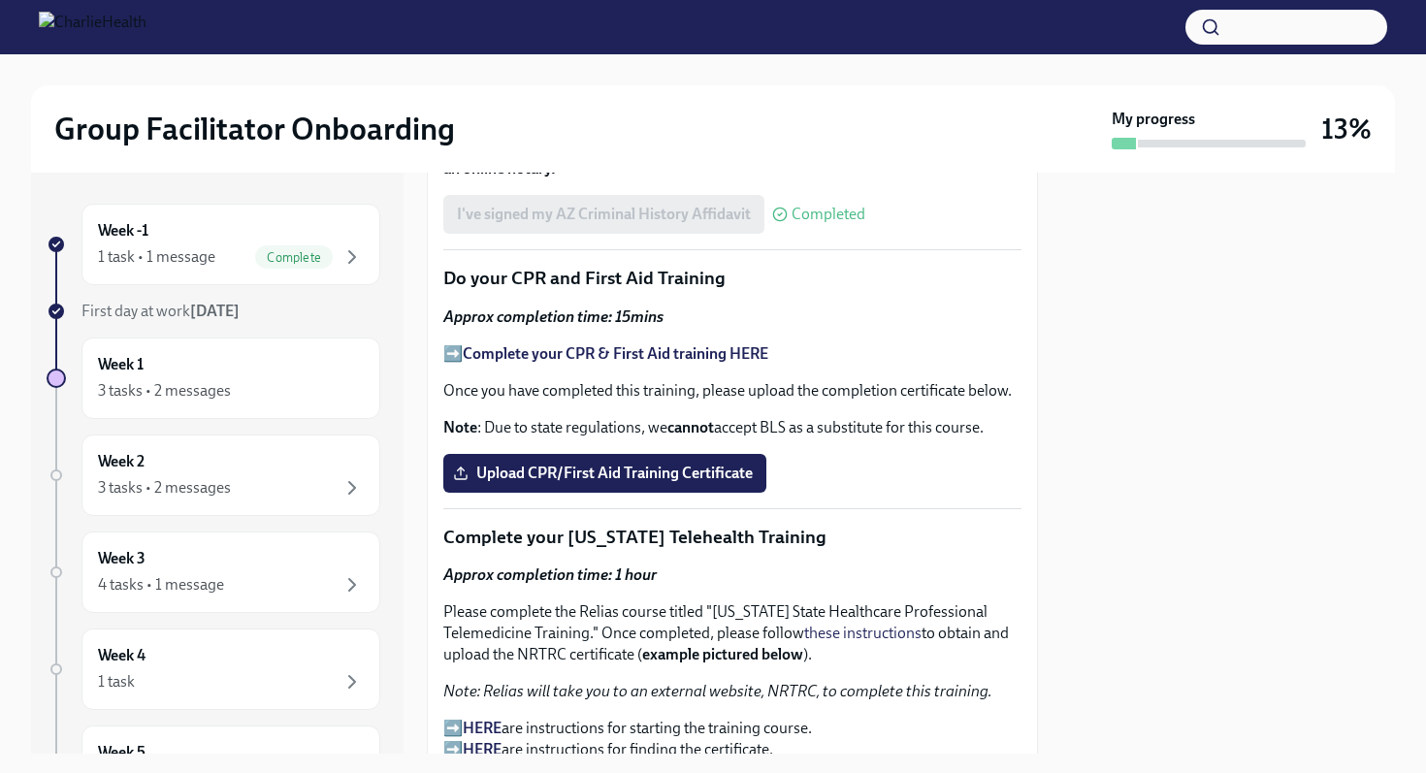
scroll to position [2741, 0]
